Goal: Transaction & Acquisition: Purchase product/service

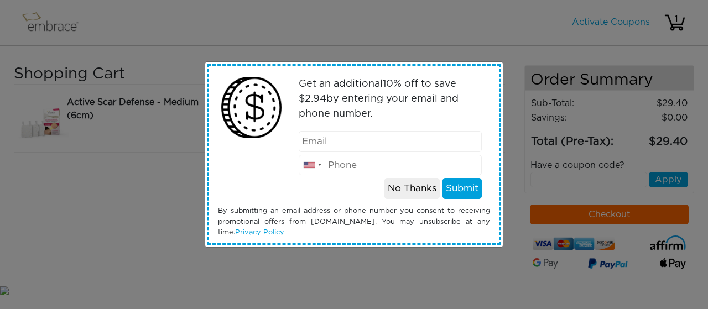
click at [355, 138] on input "email" at bounding box center [391, 141] width 184 height 21
type input "gittyg95@gmail.com"
type input "2485545616"
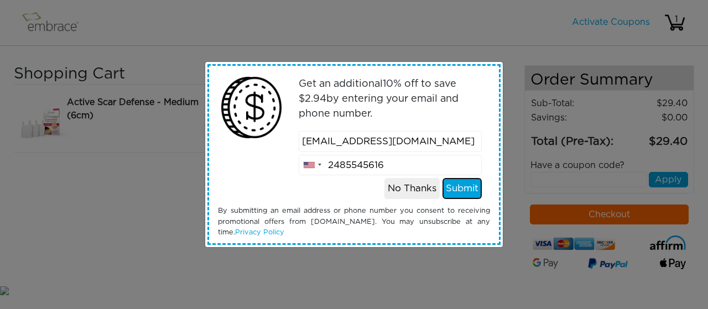
click at [470, 188] on button "Submit" at bounding box center [461, 188] width 39 height 21
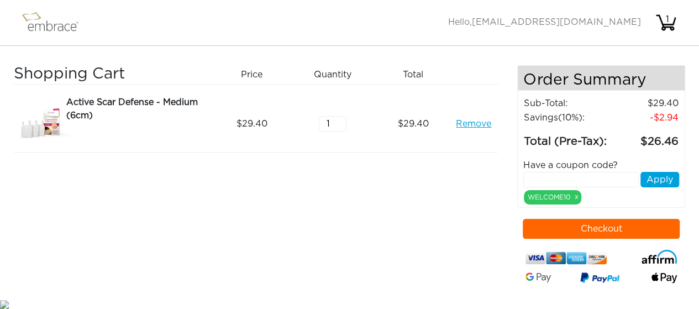
click at [604, 228] on button "Checkout" at bounding box center [601, 229] width 157 height 20
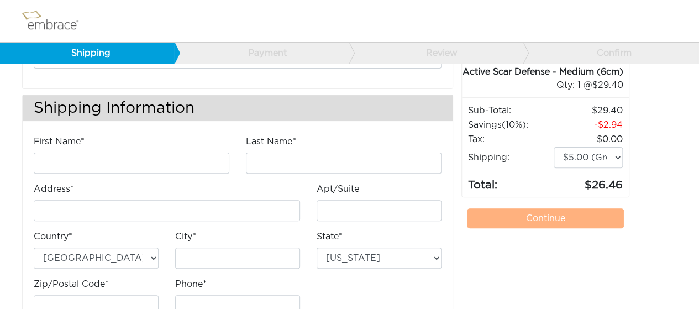
scroll to position [101, 0]
click at [156, 164] on input "First Name*" at bounding box center [132, 162] width 196 height 21
type input "Gitty"
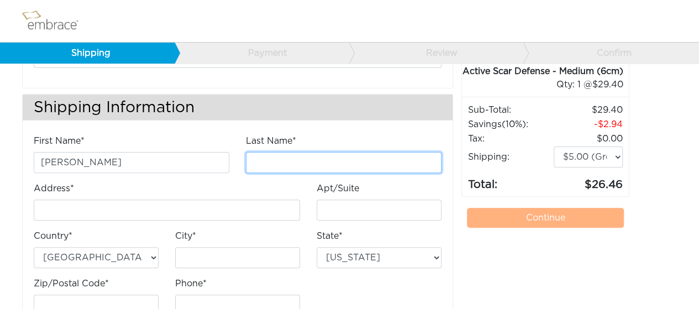
type input "M"
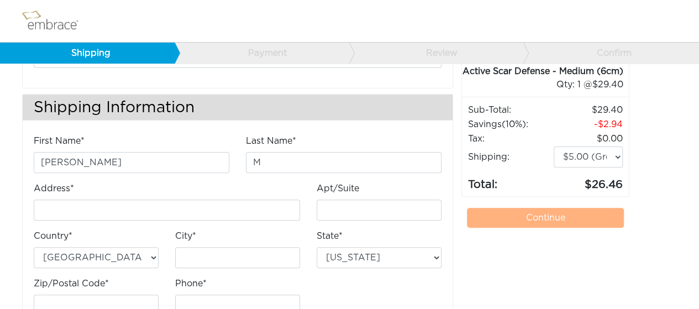
type input "[STREET_ADDRESS][PERSON_NAME]"
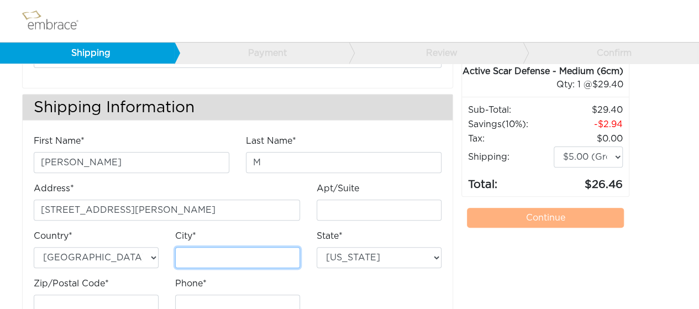
type input "[PERSON_NAME]"
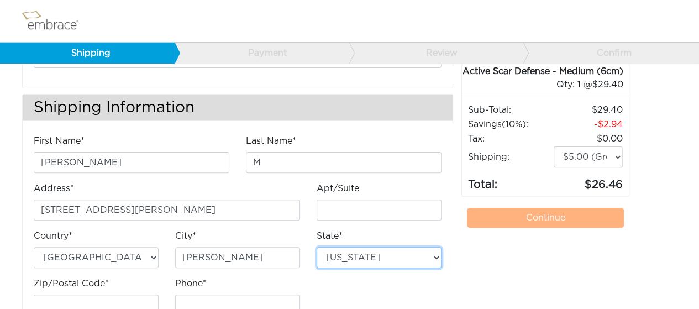
select select "NJ"
type input "07012"
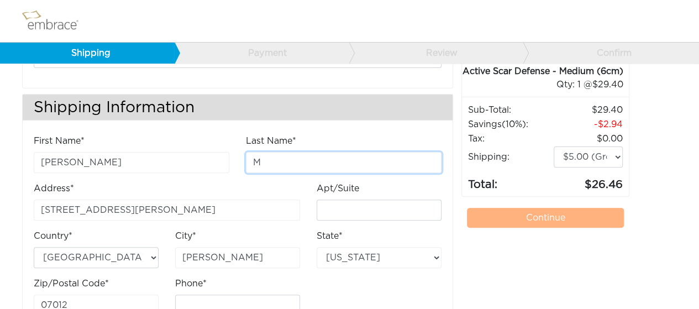
click at [285, 169] on input "M" at bounding box center [344, 162] width 196 height 21
type input "Markovitz"
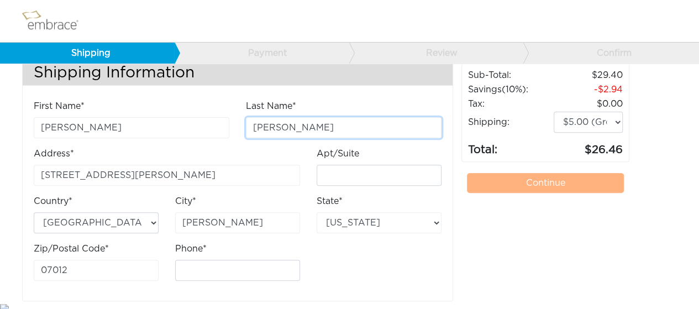
scroll to position [139, 0]
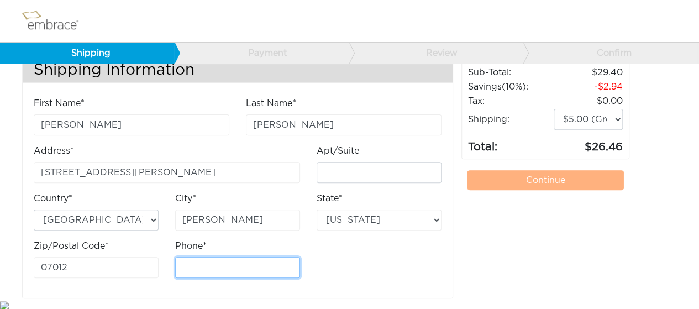
click at [196, 270] on input "Phone*" at bounding box center [237, 267] width 125 height 21
type input "2485545616"
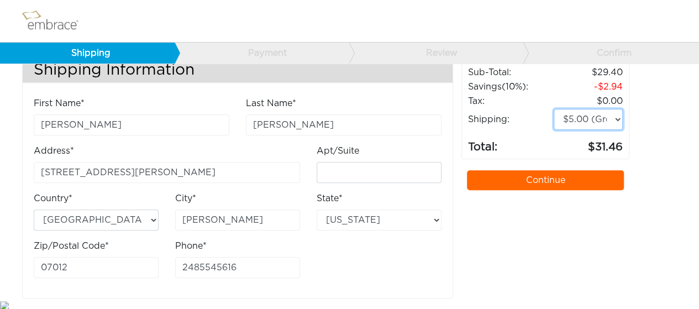
click at [610, 121] on select "$5.00 (Ground) $15.00 (Express Saver) $20.00 (Two Day) $30.00 (Overnight)" at bounding box center [588, 119] width 69 height 21
click at [535, 184] on link "Continue" at bounding box center [545, 180] width 157 height 20
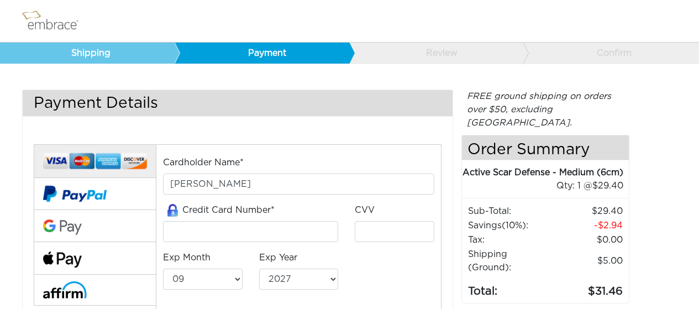
select select "9"
select select "2027"
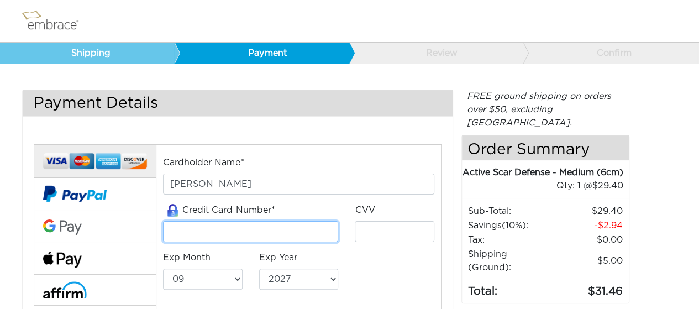
click at [305, 225] on input "tel" at bounding box center [250, 231] width 175 height 21
type input "[CREDIT_CARD_NUMBER]"
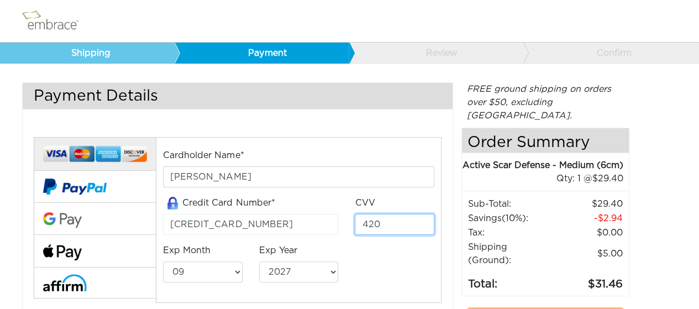
scroll to position [9, 0]
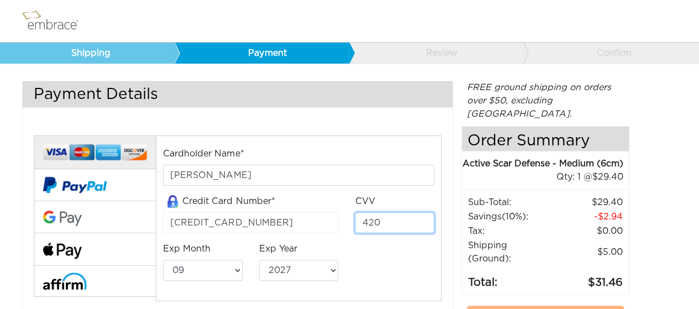
type input "420"
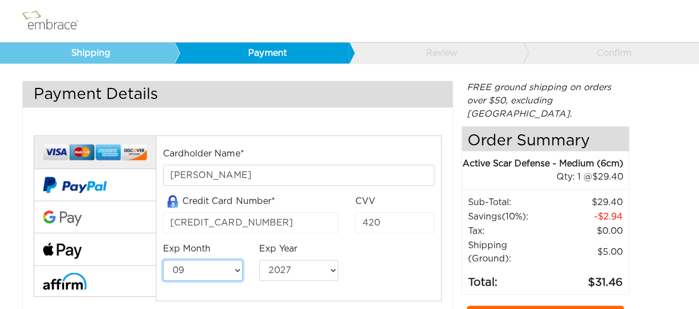
click at [223, 269] on select "01 02 03 04 05 06 07 08 09 10 11 12" at bounding box center [203, 270] width 80 height 21
select select "2"
click at [163, 260] on select "01 02 03 04 05 06 07 08 09 10 11 12" at bounding box center [203, 270] width 80 height 21
click at [302, 272] on select "2025 2026 2027 2028 2029 2030 2031 2032 2033 2034 2035 2036 2037 2038 2039" at bounding box center [299, 270] width 80 height 21
select select "2030"
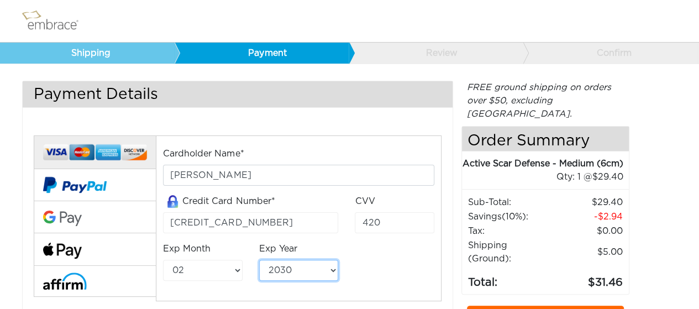
click at [259, 260] on select "2025 2026 2027 2028 2029 2030 2031 2032 2033 2034 2035 2036 2037 2038 2039" at bounding box center [299, 270] width 80 height 21
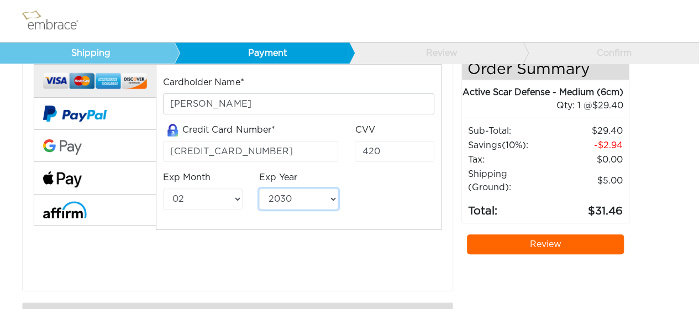
scroll to position [64, 0]
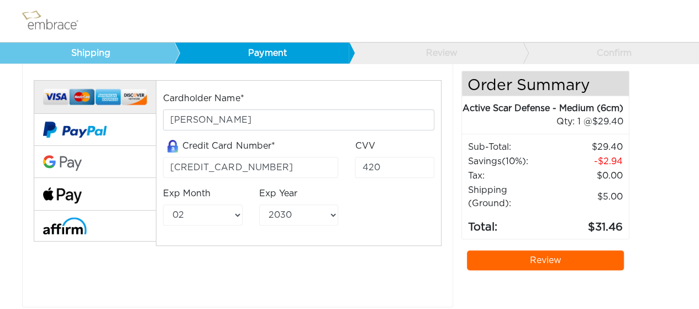
click at [564, 250] on link "Review" at bounding box center [545, 260] width 157 height 20
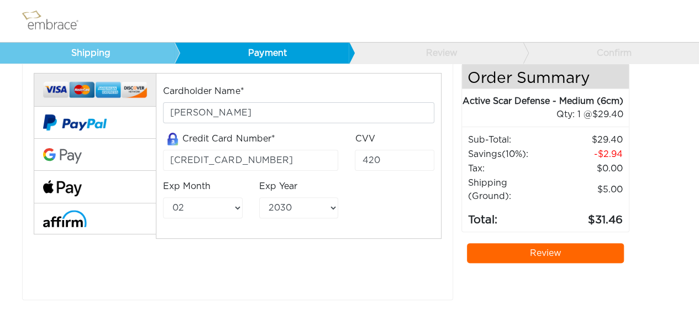
scroll to position [74, 0]
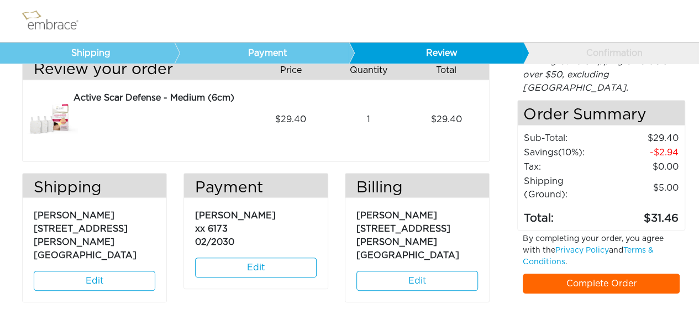
scroll to position [38, 0]
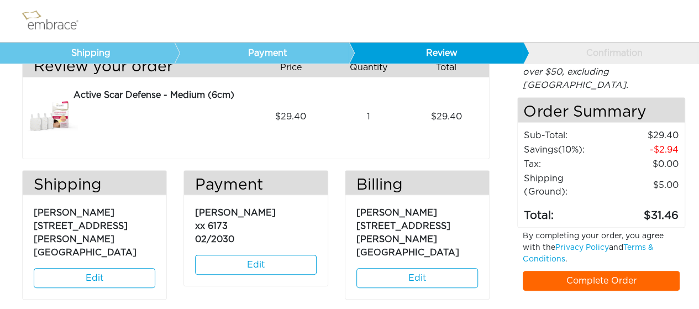
click at [627, 271] on link "Complete Order" at bounding box center [601, 281] width 157 height 20
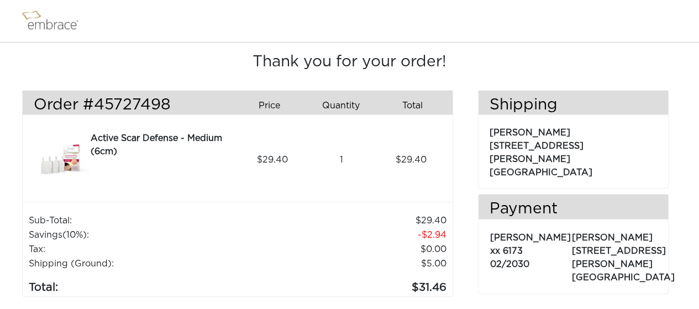
scroll to position [31, 0]
